Goal: Transaction & Acquisition: Purchase product/service

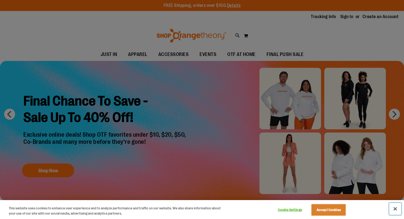
click at [396, 210] on button "Close" at bounding box center [395, 209] width 12 height 12
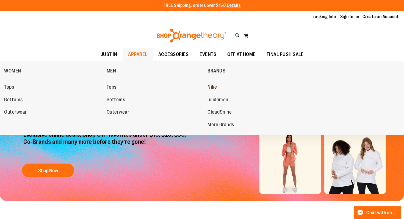
click at [210, 88] on span "Nike" at bounding box center [212, 87] width 9 height 7
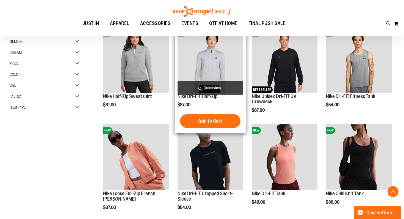
scroll to position [91, 0]
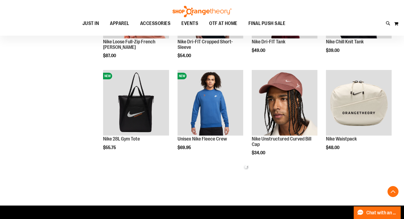
scroll to position [237, 0]
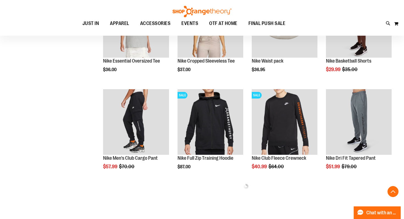
scroll to position [511, 0]
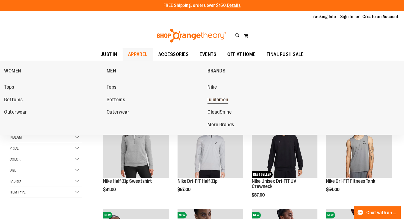
click at [221, 101] on span "lululemon" at bounding box center [218, 100] width 21 height 7
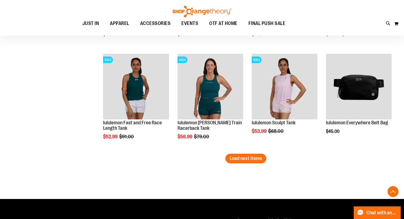
scroll to position [898, 0]
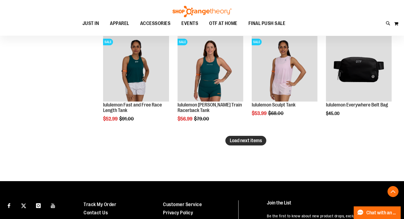
click at [252, 142] on span "Load next items" at bounding box center [246, 141] width 32 height 6
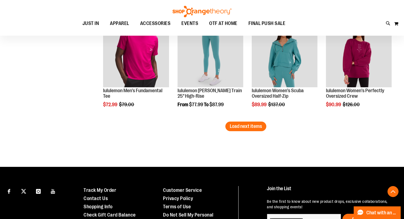
scroll to position [1222, 0]
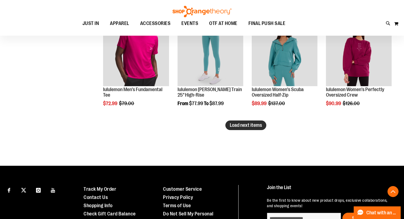
click at [244, 127] on span "Load next items" at bounding box center [246, 126] width 32 height 6
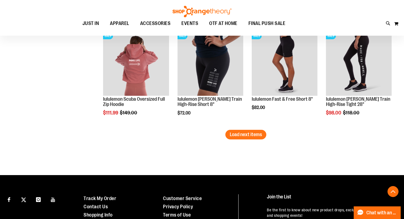
scroll to position [1528, 0]
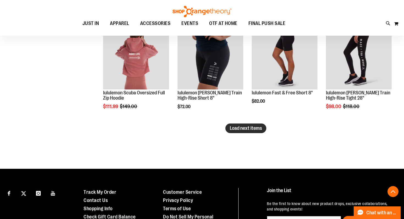
click at [252, 128] on span "Load next items" at bounding box center [246, 129] width 32 height 6
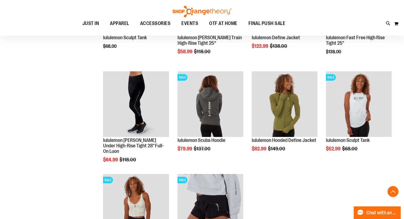
scroll to position [1682, 0]
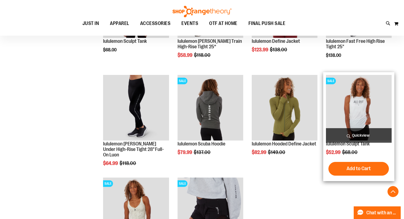
click at [359, 111] on img "product" at bounding box center [359, 108] width 66 height 66
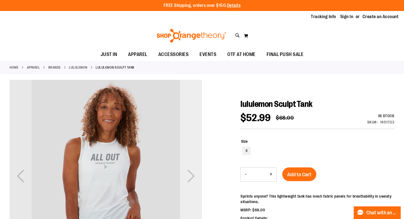
click at [192, 178] on div "Next" at bounding box center [191, 176] width 22 height 22
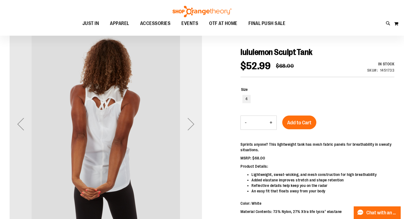
scroll to position [49, 0]
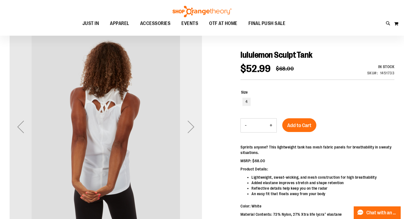
click at [191, 128] on div "Next" at bounding box center [191, 127] width 22 height 22
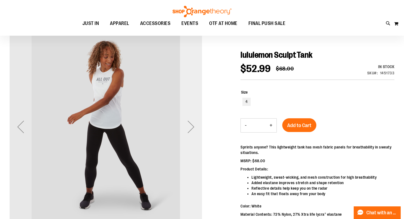
click at [191, 128] on div "Next" at bounding box center [191, 127] width 22 height 22
